Goal: Information Seeking & Learning: Find specific fact

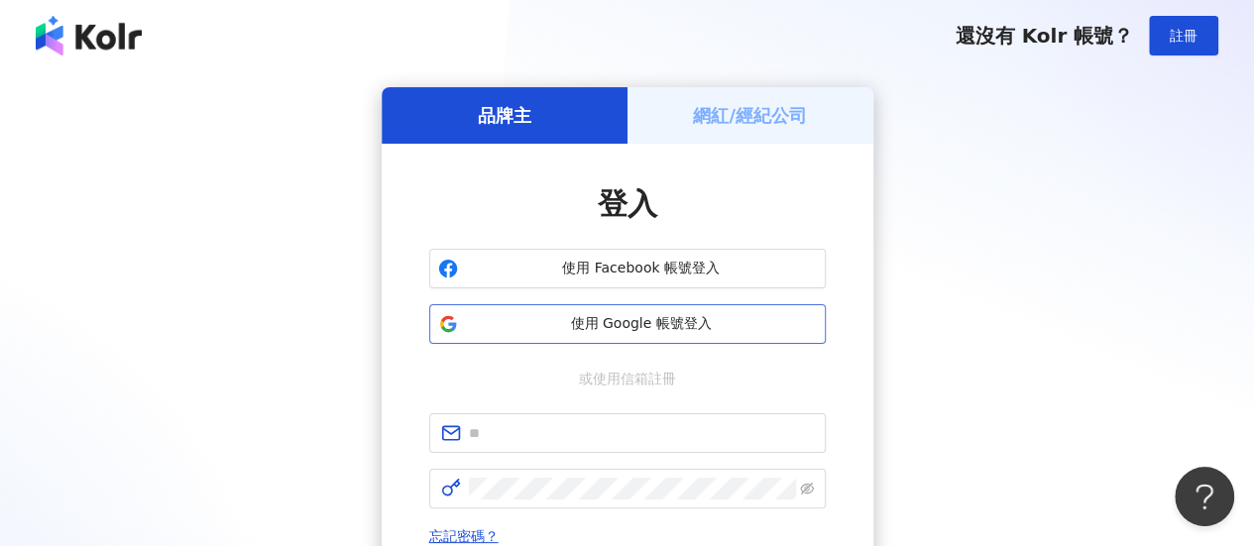
click at [645, 322] on span "使用 Google 帳號登入" at bounding box center [641, 324] width 351 height 20
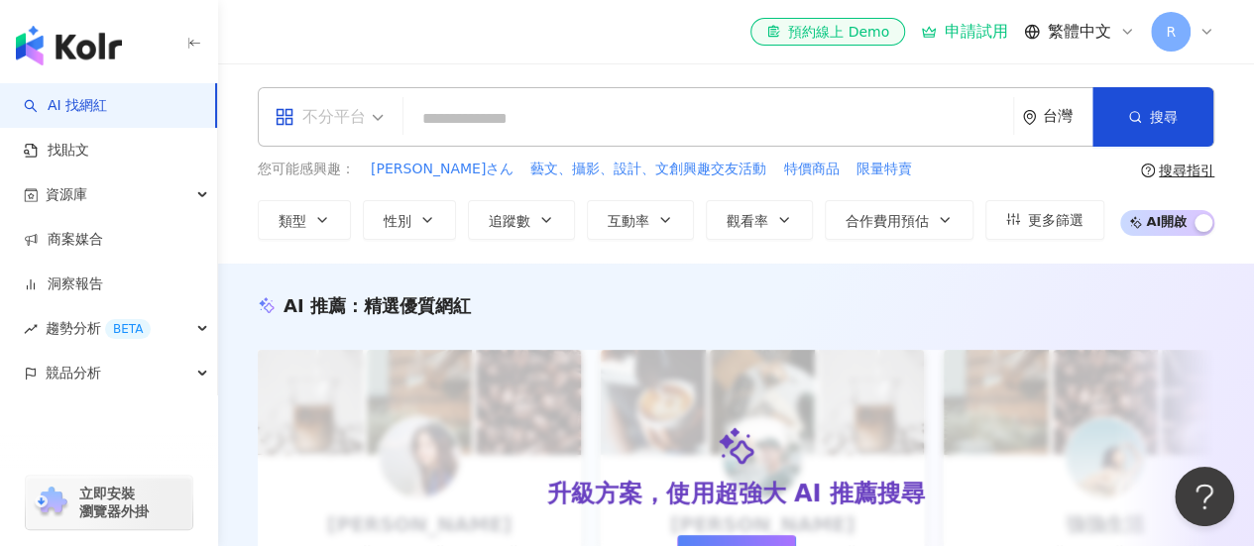
click at [381, 114] on span "不分平台" at bounding box center [329, 117] width 109 height 32
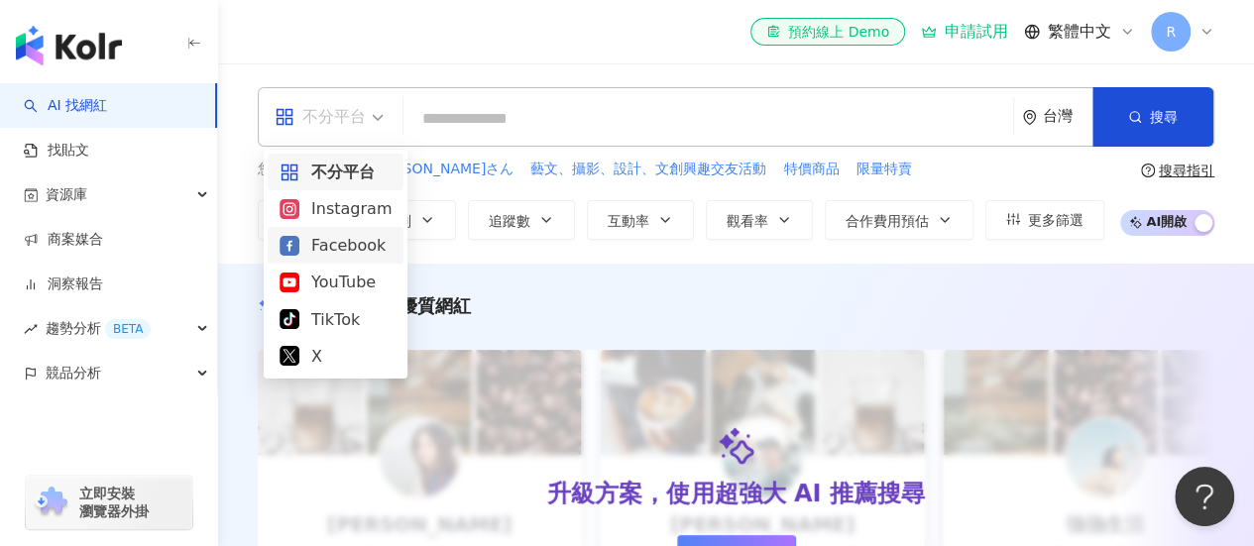
click at [355, 254] on div "Facebook" at bounding box center [336, 245] width 112 height 25
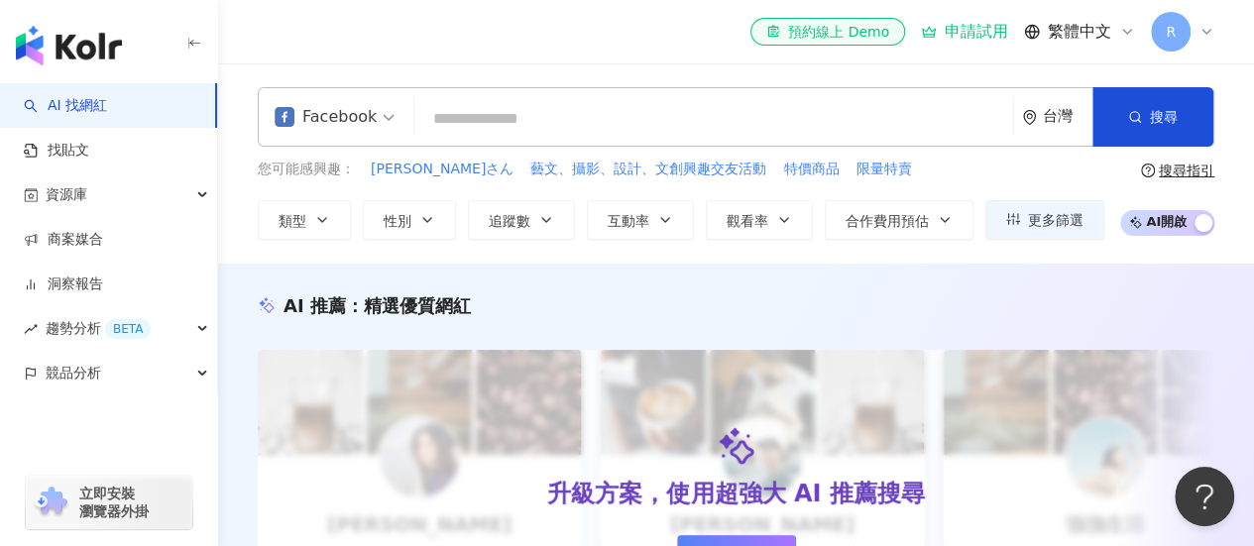
click at [501, 106] on input "search" at bounding box center [713, 119] width 583 height 38
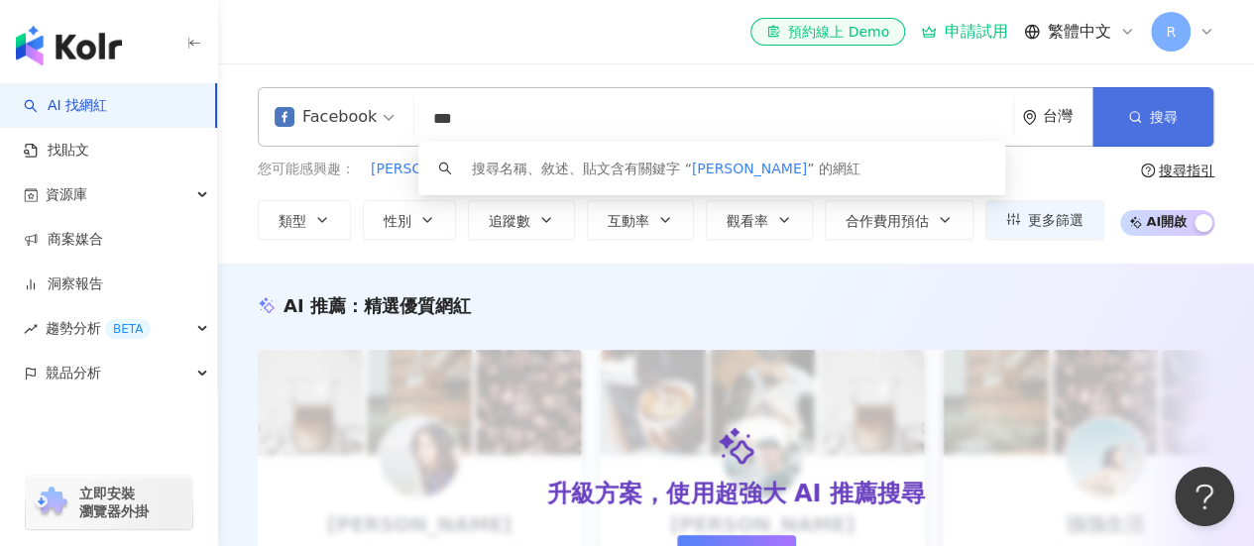
type input "***"
click at [1177, 120] on button "搜尋" at bounding box center [1153, 116] width 121 height 59
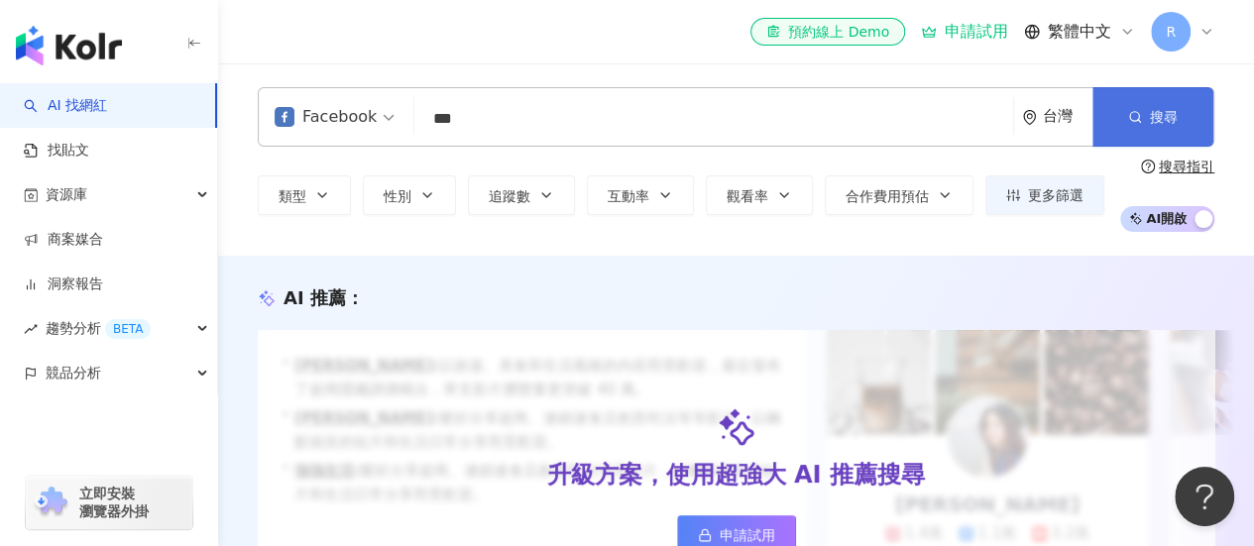
click at [1136, 122] on icon "button" at bounding box center [1135, 117] width 14 height 14
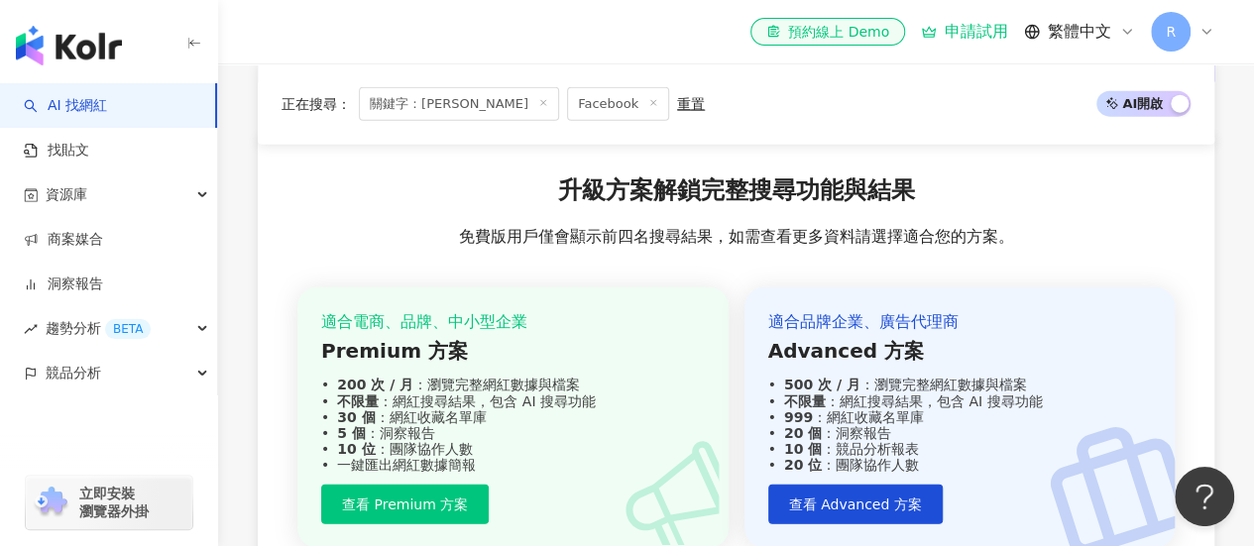
scroll to position [2479, 0]
